Goal: Information Seeking & Learning: Learn about a topic

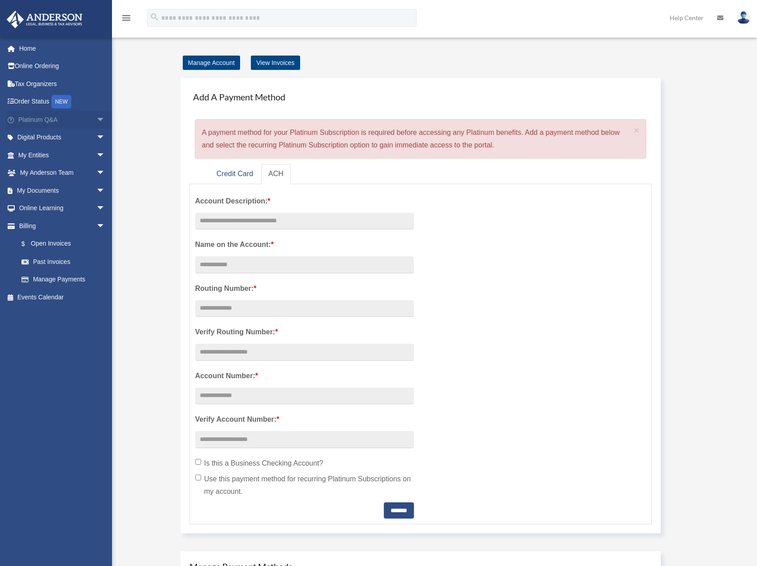
click at [96, 120] on span "arrow_drop_down" at bounding box center [105, 120] width 18 height 18
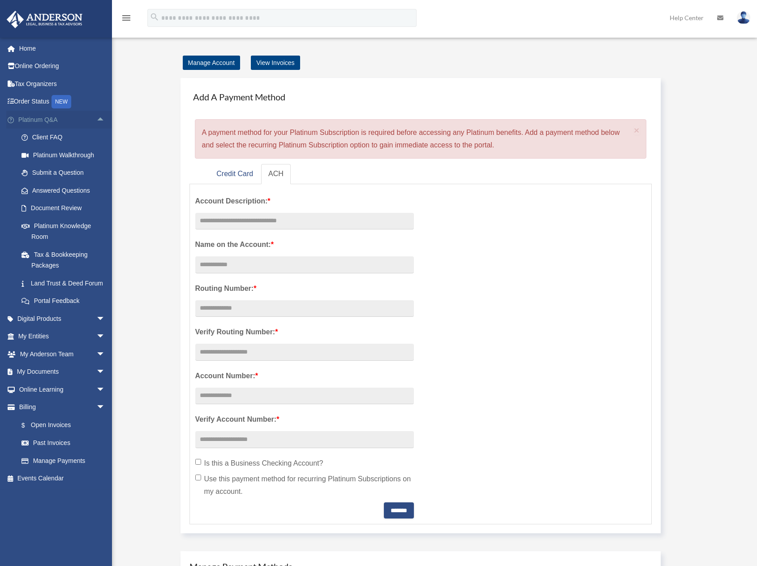
click at [96, 118] on span "arrow_drop_up" at bounding box center [105, 120] width 18 height 18
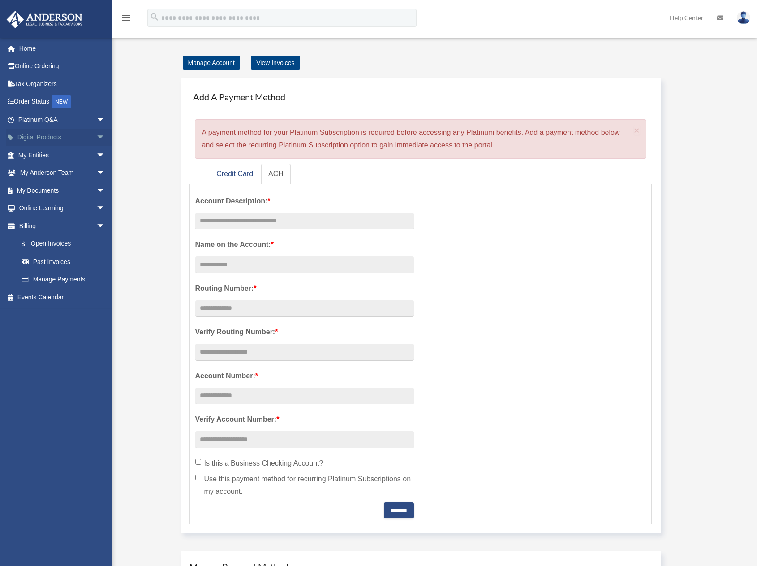
click at [96, 136] on span "arrow_drop_down" at bounding box center [105, 138] width 18 height 18
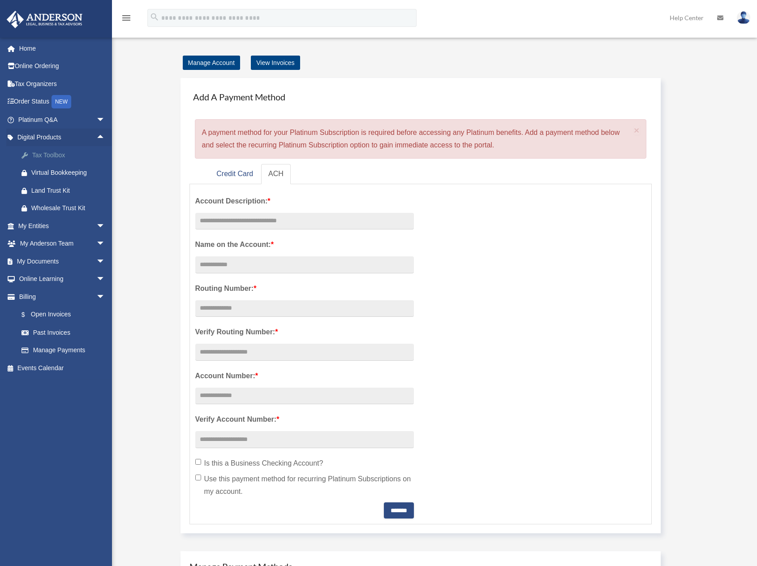
click at [53, 153] on div "Tax Toolbox" at bounding box center [69, 155] width 76 height 11
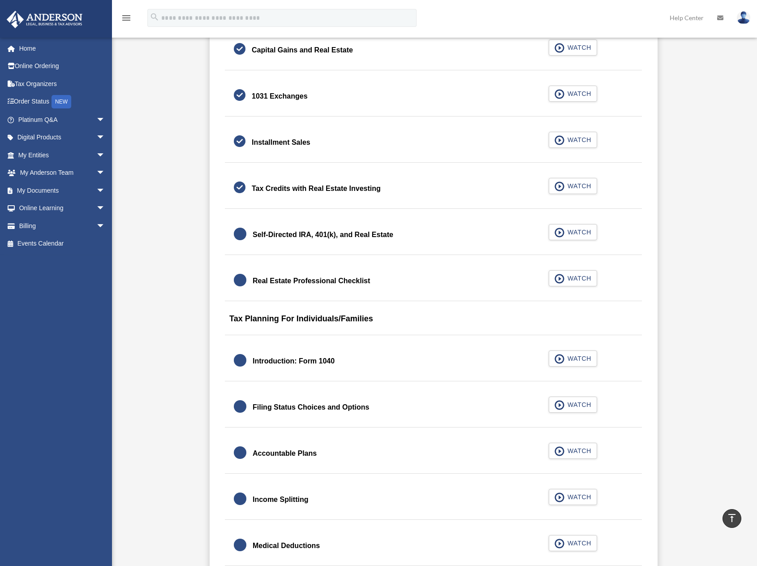
scroll to position [1030, 0]
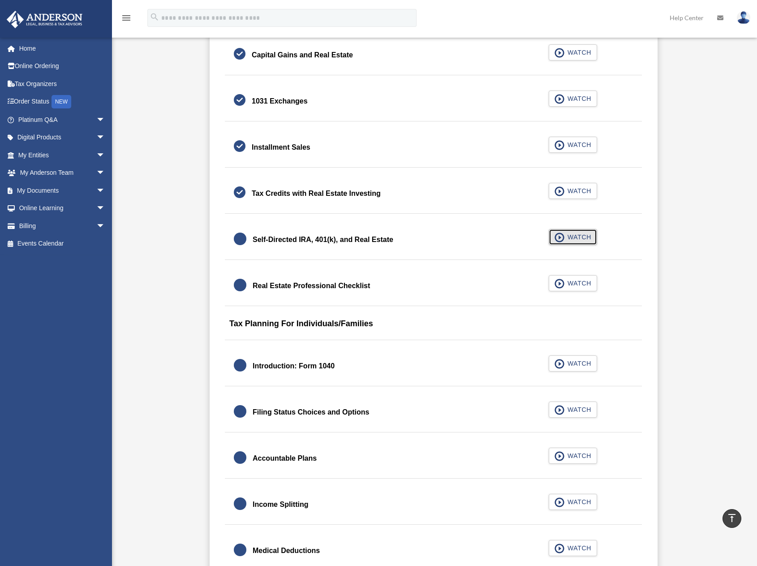
click at [577, 236] on span "WATCH" at bounding box center [578, 237] width 26 height 9
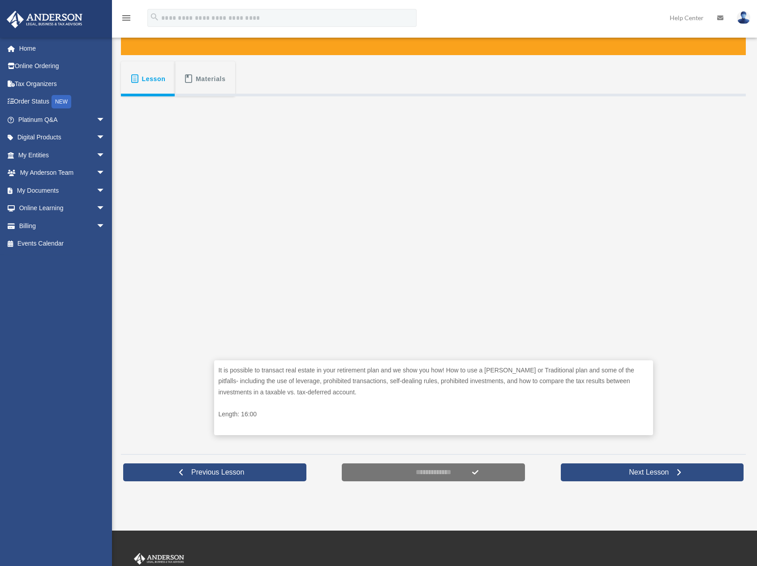
scroll to position [134, 0]
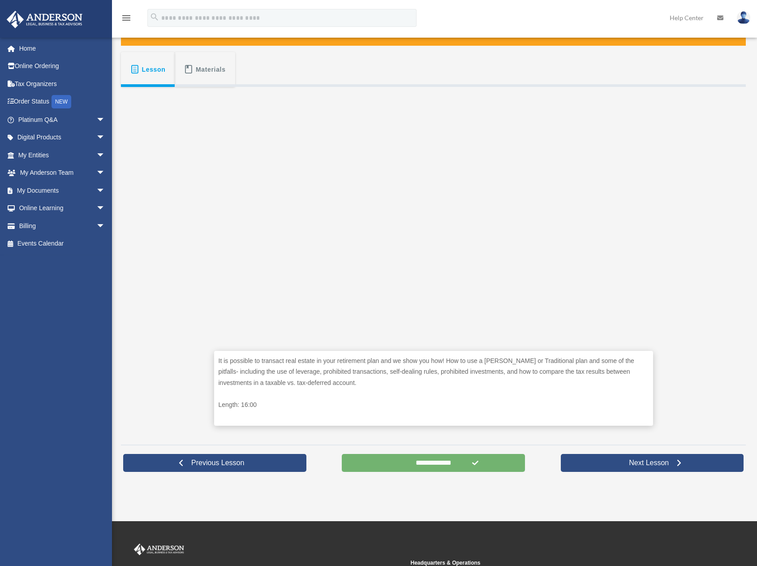
click at [405, 466] on input "**********" at bounding box center [433, 463] width 183 height 18
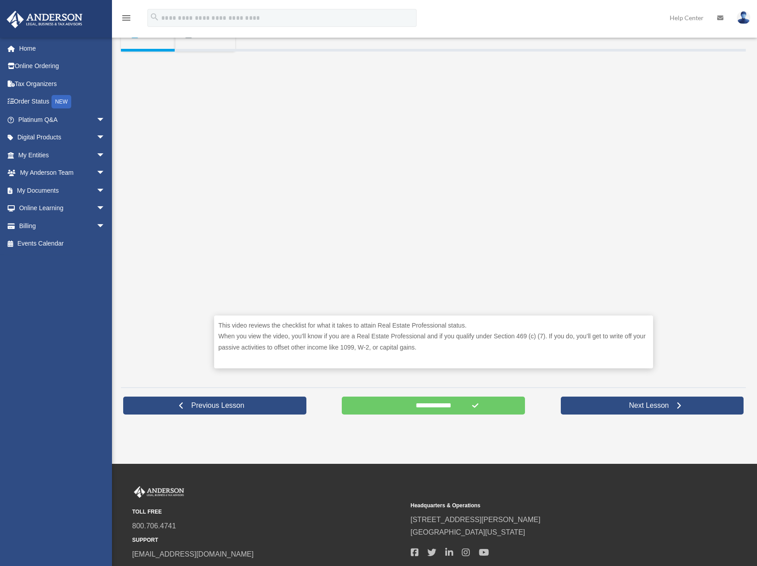
scroll to position [179, 0]
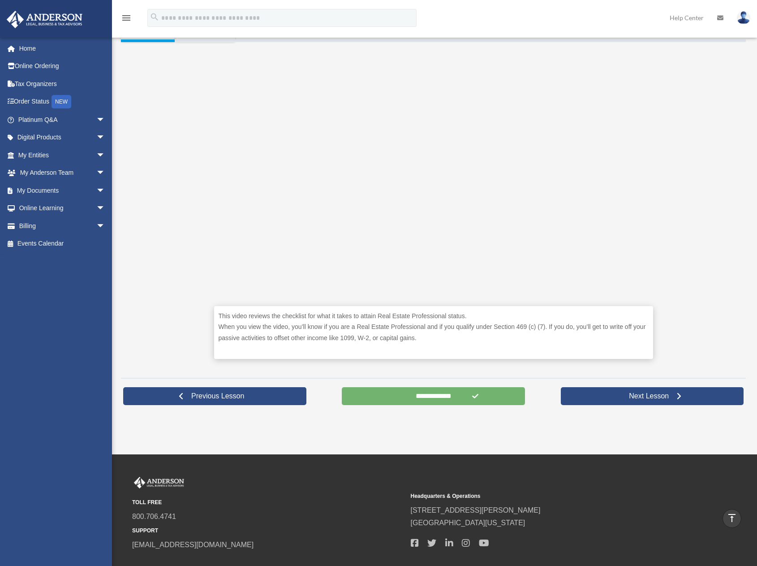
click at [439, 403] on input "**********" at bounding box center [433, 396] width 183 height 18
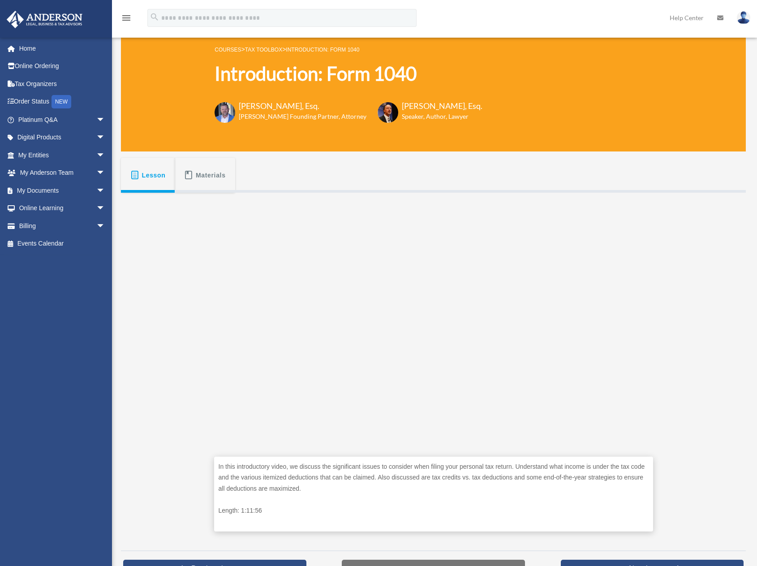
scroll to position [179, 0]
